Goal: Task Accomplishment & Management: Complete application form

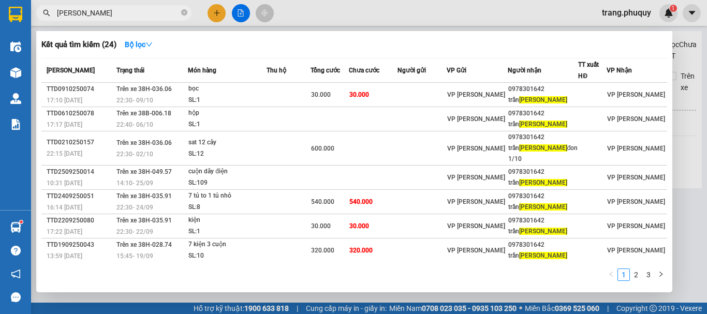
click at [241, 12] on div at bounding box center [353, 157] width 707 height 314
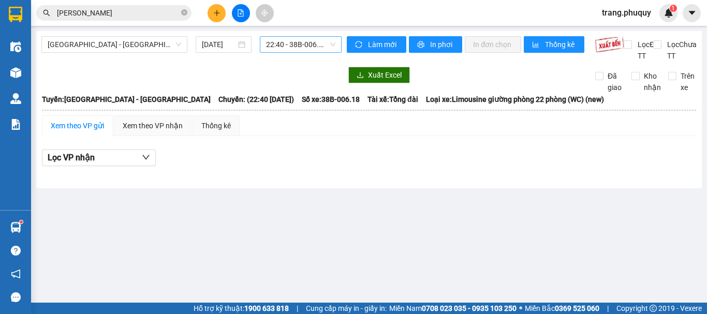
click at [288, 47] on span "22:40 - 38B-006.18" at bounding box center [300, 45] width 69 height 16
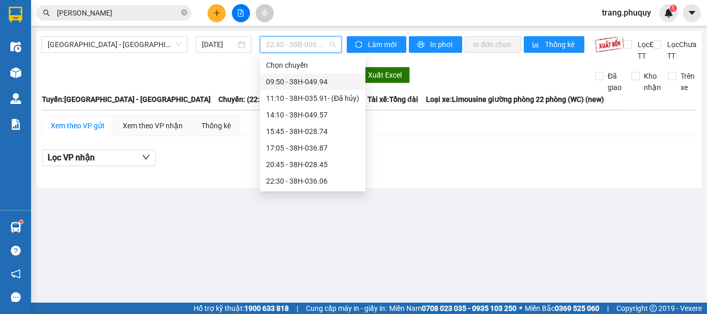
click at [295, 76] on div "09:50 - 38H-049.94" at bounding box center [312, 81] width 93 height 11
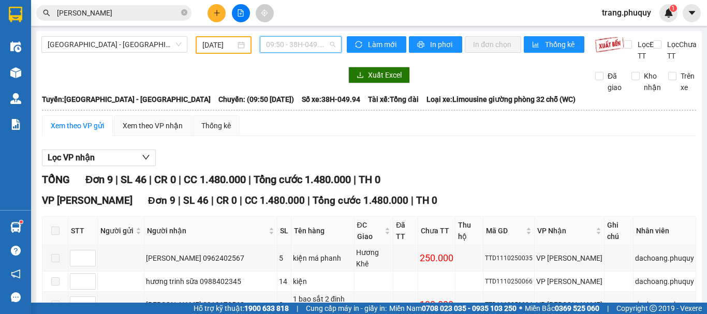
click at [300, 42] on span "09:50 - 38H-049.94" at bounding box center [300, 45] width 69 height 16
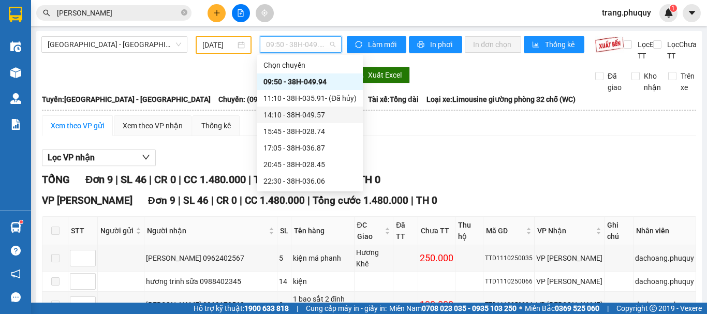
click at [296, 109] on div "14:10 - 38H-049.57" at bounding box center [309, 114] width 93 height 11
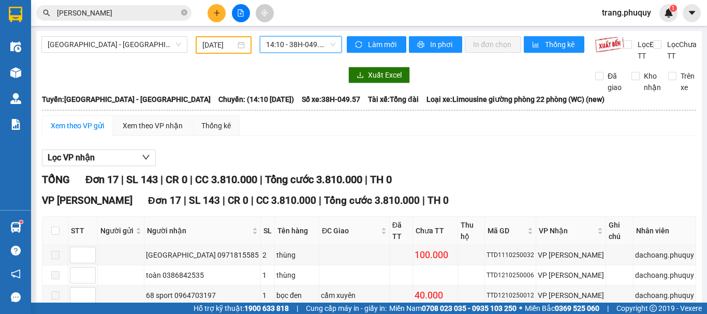
click at [292, 44] on span "14:10 - 38H-049.57" at bounding box center [300, 45] width 69 height 16
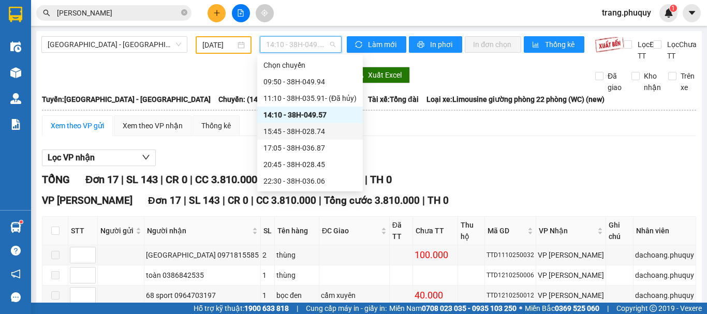
click at [303, 126] on div "15:45 - 38H-028.74" at bounding box center [309, 131] width 93 height 11
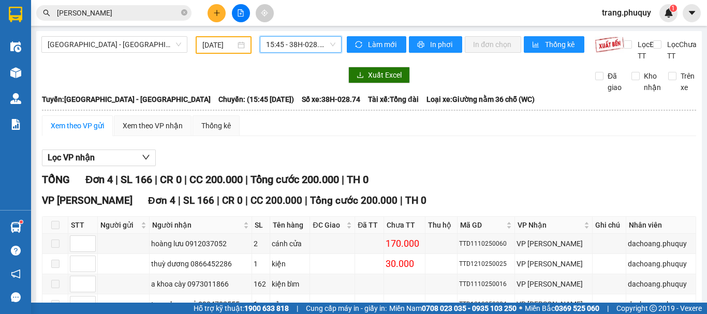
click at [292, 38] on span "15:45 - 38H-028.74" at bounding box center [300, 45] width 69 height 16
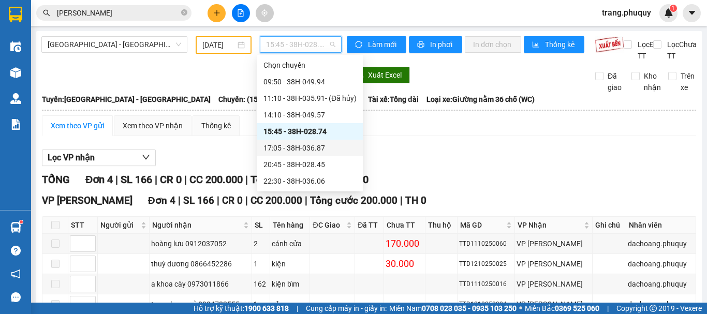
click at [303, 142] on div "17:05 - 38H-036.87" at bounding box center [309, 147] width 93 height 11
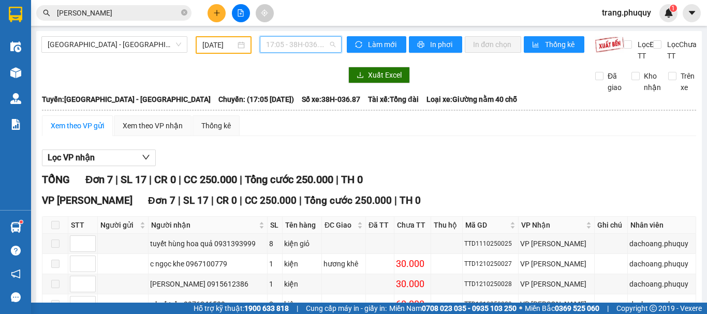
click at [294, 41] on span "17:05 - 38H-036.87" at bounding box center [300, 45] width 69 height 16
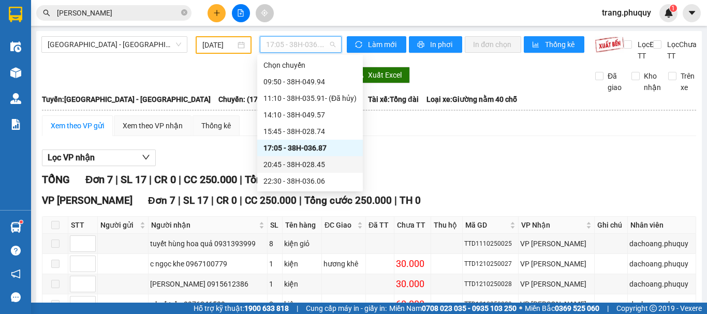
click at [299, 159] on div "20:45 - 38H-028.45" at bounding box center [309, 164] width 93 height 11
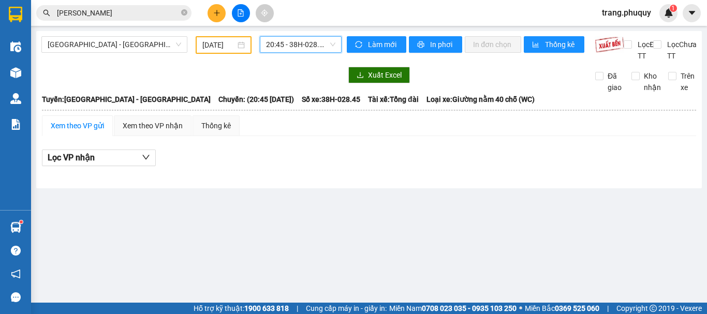
click at [301, 48] on span "20:45 - 38H-028.45" at bounding box center [300, 45] width 69 height 16
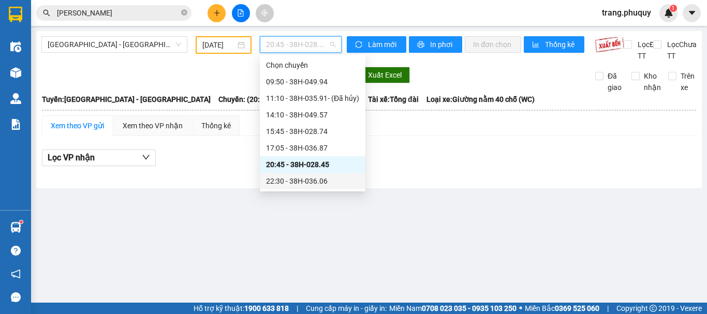
click at [299, 175] on div "22:30 - 38H-036.06" at bounding box center [312, 180] width 93 height 11
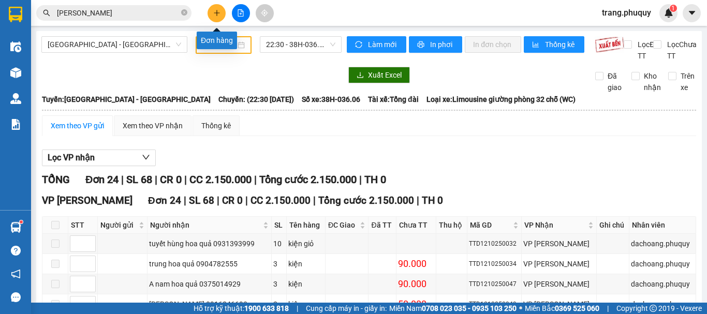
click at [218, 12] on icon "plus" at bounding box center [216, 12] width 7 height 7
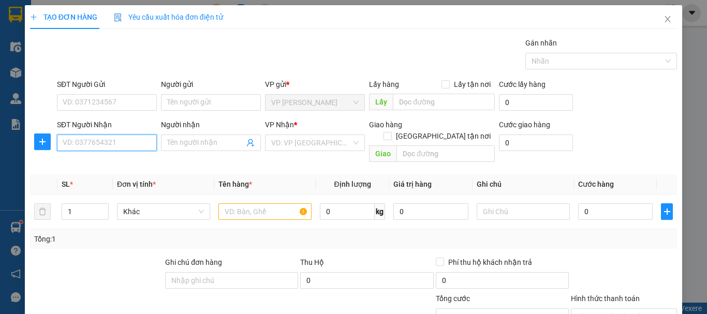
click at [122, 144] on input "SĐT Người Nhận" at bounding box center [107, 143] width 100 height 17
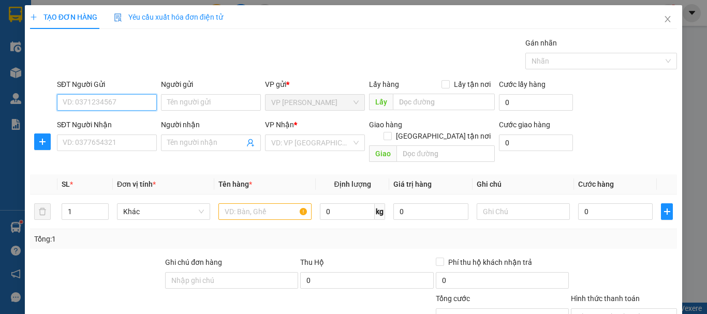
click at [120, 106] on input "SĐT Người Gửi" at bounding box center [107, 102] width 100 height 17
type input "0916117799"
click at [115, 119] on div "0916117799 - c nhạn" at bounding box center [106, 122] width 86 height 11
type input "c nhạn"
type input "0916117799"
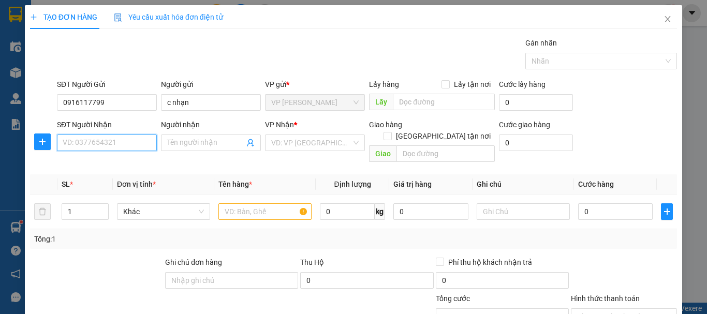
click at [133, 144] on input "SĐT Người Nhận" at bounding box center [107, 143] width 100 height 17
click at [84, 175] on div "0852038629" at bounding box center [106, 179] width 86 height 11
type input "0852038629"
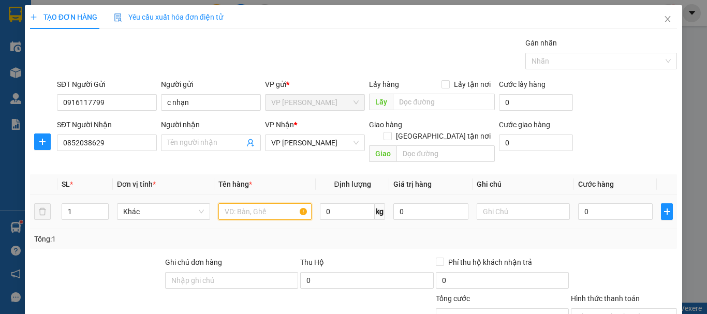
click at [266, 203] on input "text" at bounding box center [264, 211] width 93 height 17
type input "1 hộp"
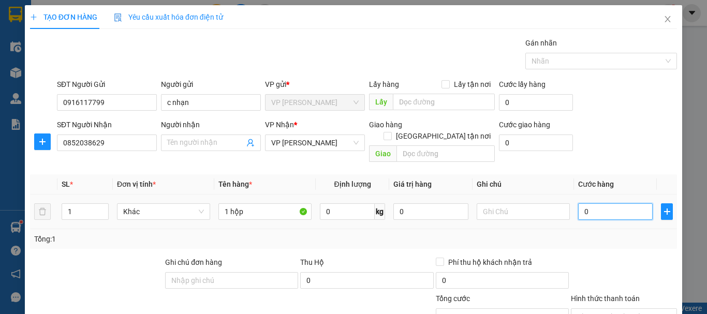
type input "3"
type input "30"
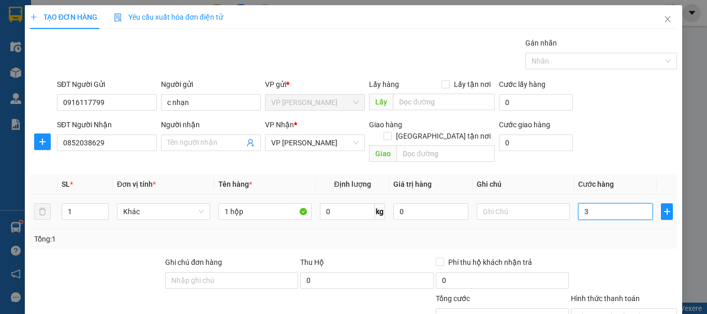
type input "30"
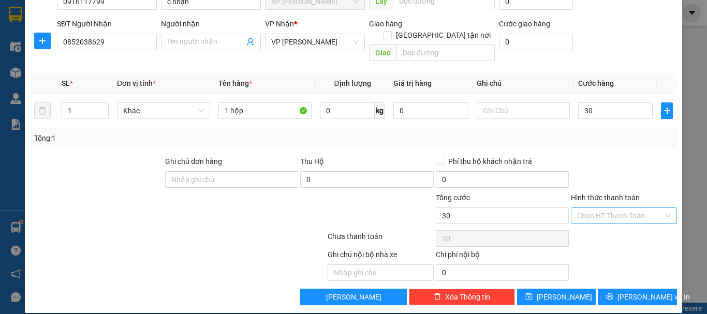
type input "30.000"
click at [590, 208] on input "Hình thức thanh toán" at bounding box center [620, 216] width 86 height 16
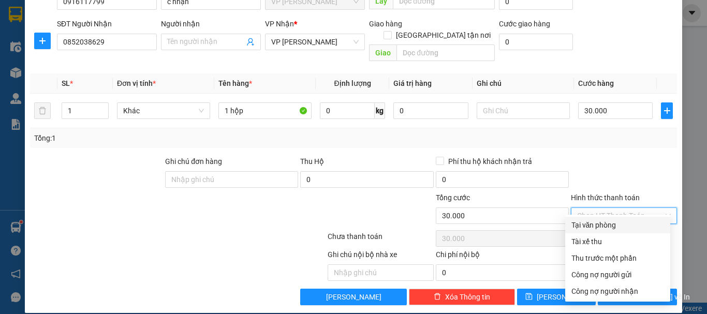
click at [604, 222] on div "Tại văn phòng" at bounding box center [617, 224] width 93 height 11
type input "0"
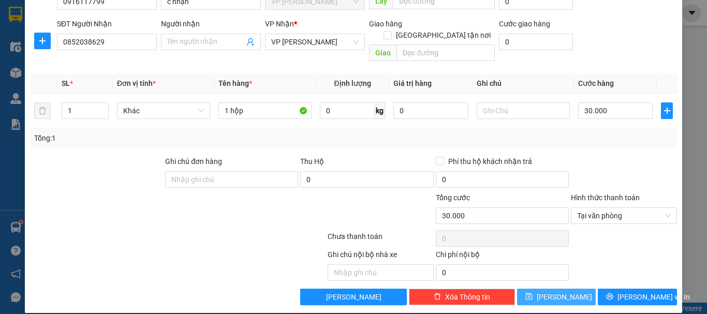
click at [556, 291] on span "[PERSON_NAME]" at bounding box center [564, 296] width 55 height 11
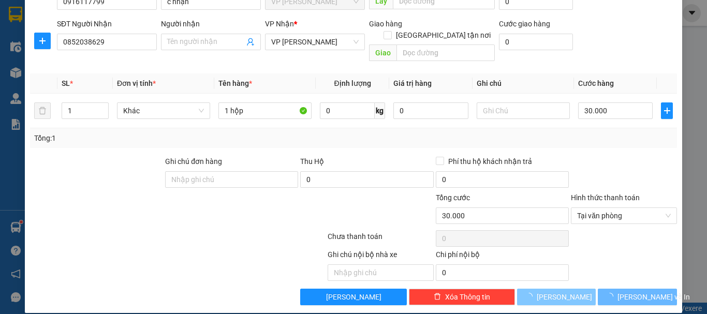
type input "0"
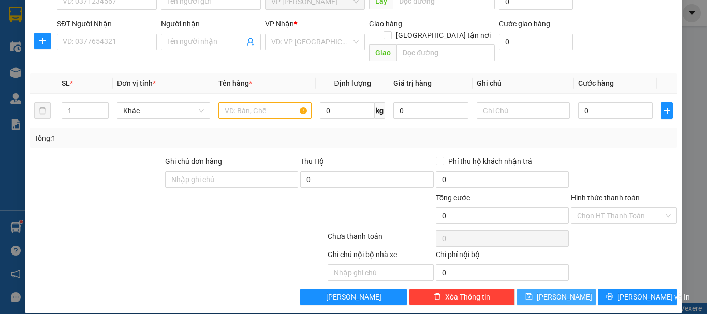
scroll to position [0, 0]
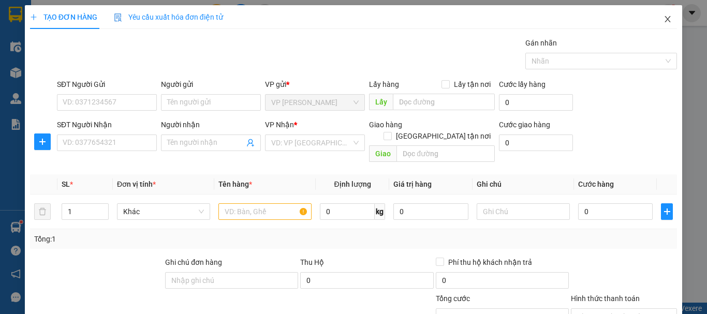
click at [666, 21] on span "Close" at bounding box center [667, 19] width 29 height 29
